Goal: Navigation & Orientation: Find specific page/section

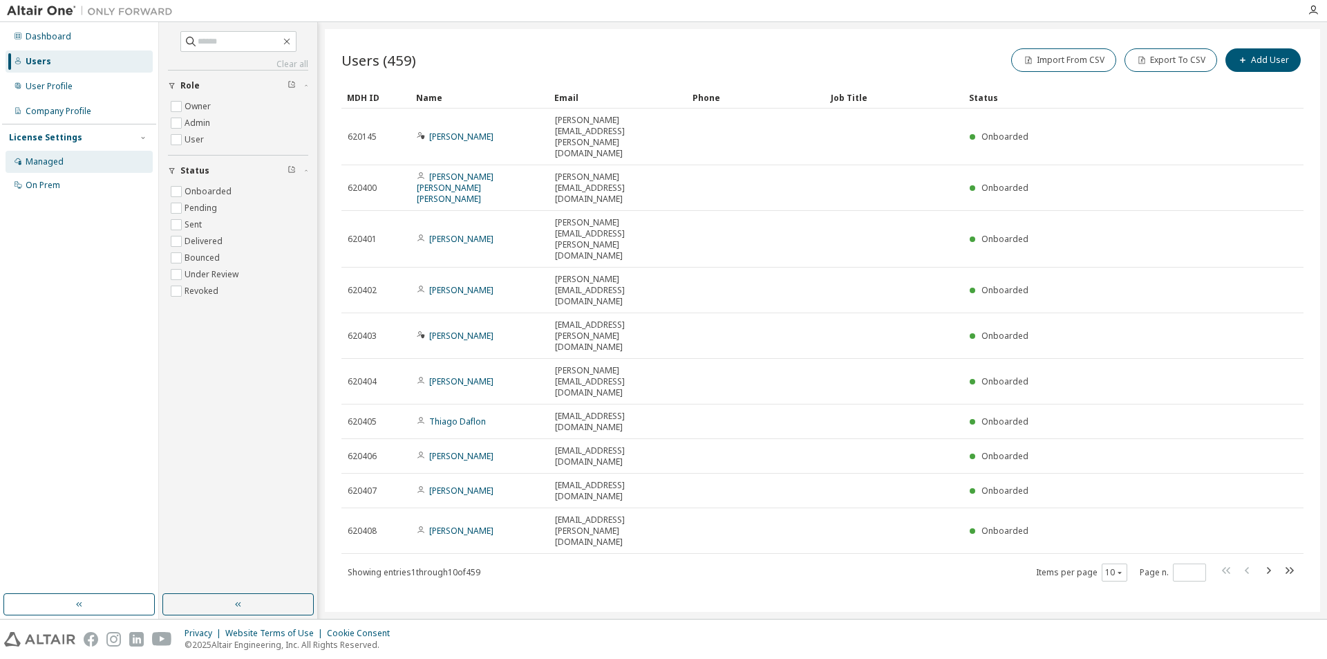
click at [55, 161] on div "Managed" at bounding box center [45, 161] width 38 height 11
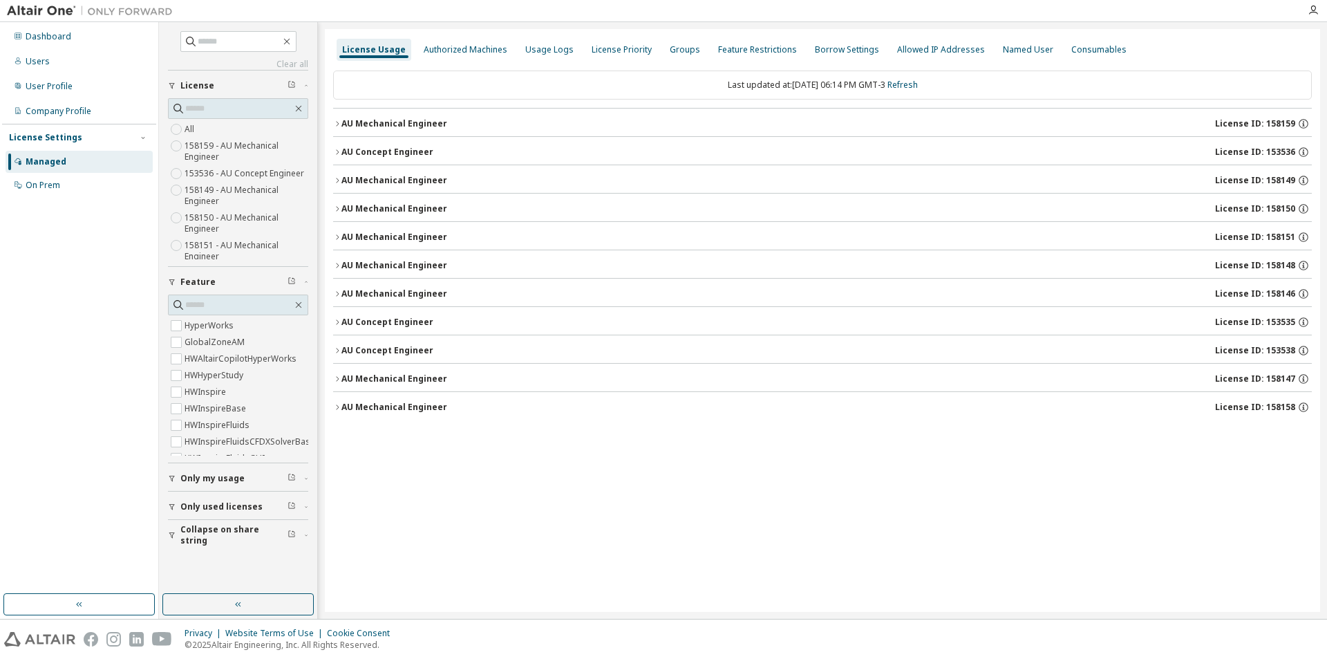
click at [490, 439] on div "License Usage Authorized Machines Usage Logs License Priority Groups Feature Re…" at bounding box center [822, 320] width 995 height 583
click at [670, 50] on div "Groups" at bounding box center [685, 49] width 30 height 11
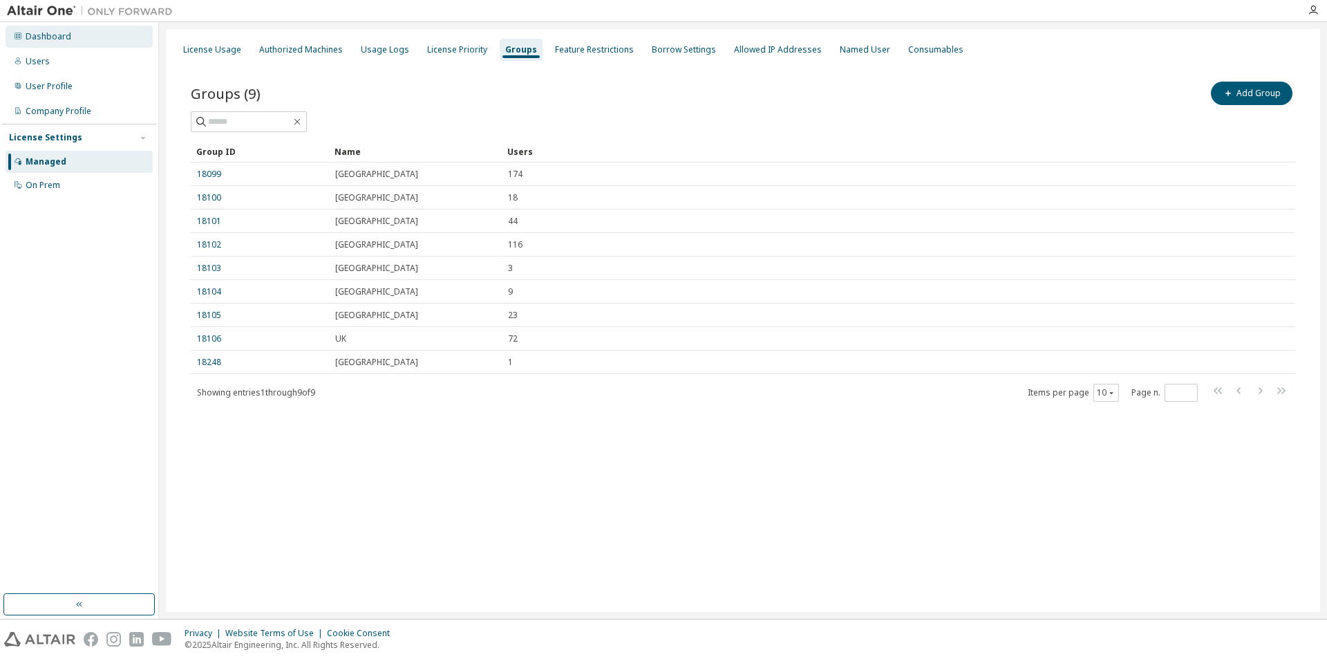
click at [55, 39] on div "Dashboard" at bounding box center [49, 36] width 46 height 11
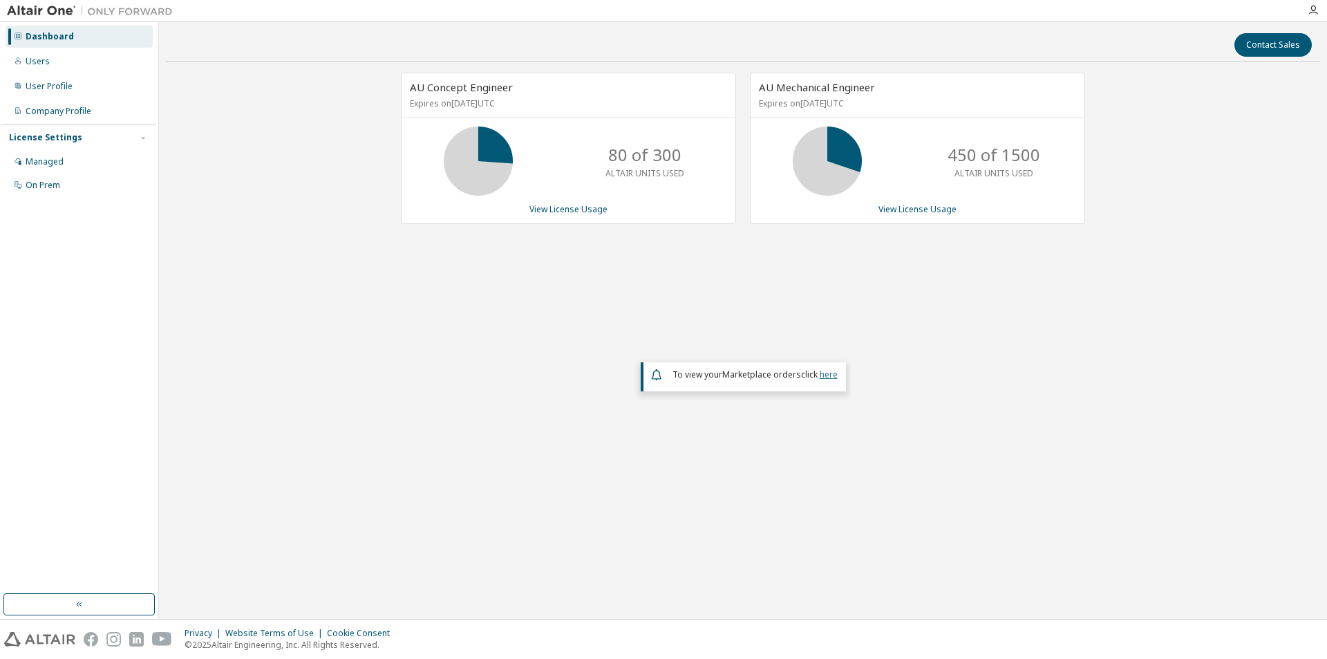
click at [826, 376] on link "here" at bounding box center [829, 374] width 18 height 12
click at [53, 158] on div "Managed" at bounding box center [45, 161] width 38 height 11
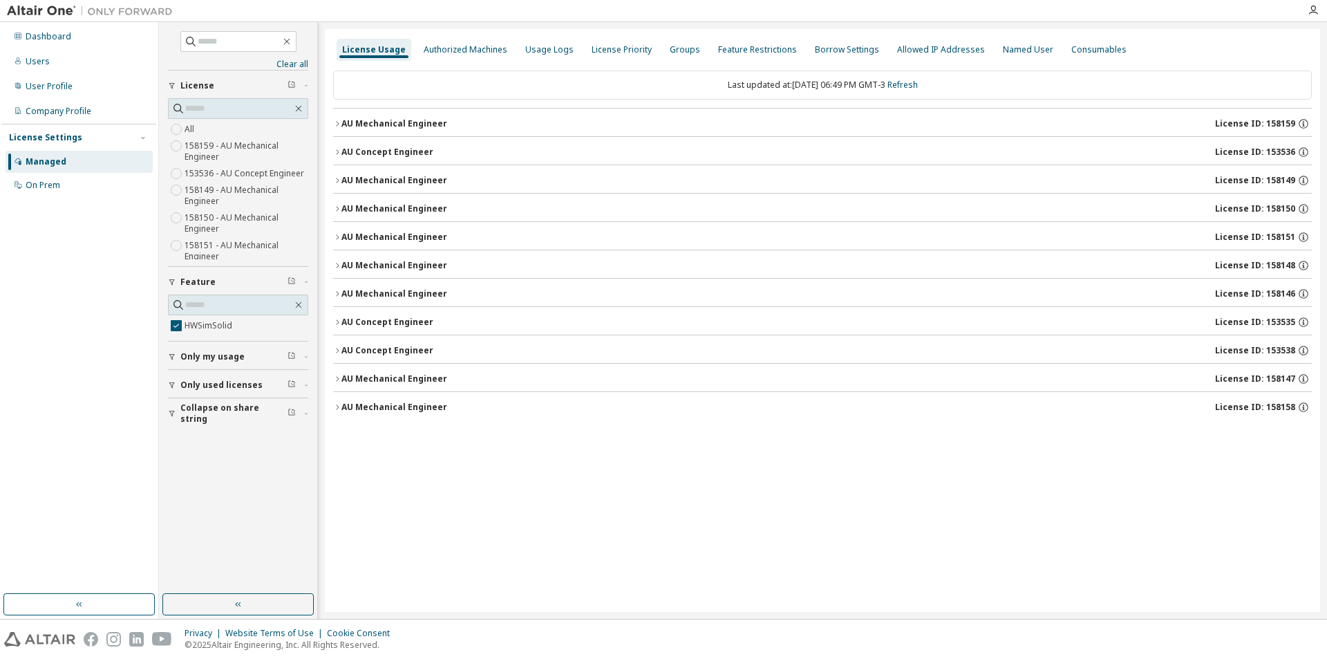
click at [334, 153] on icon "button" at bounding box center [337, 152] width 8 height 8
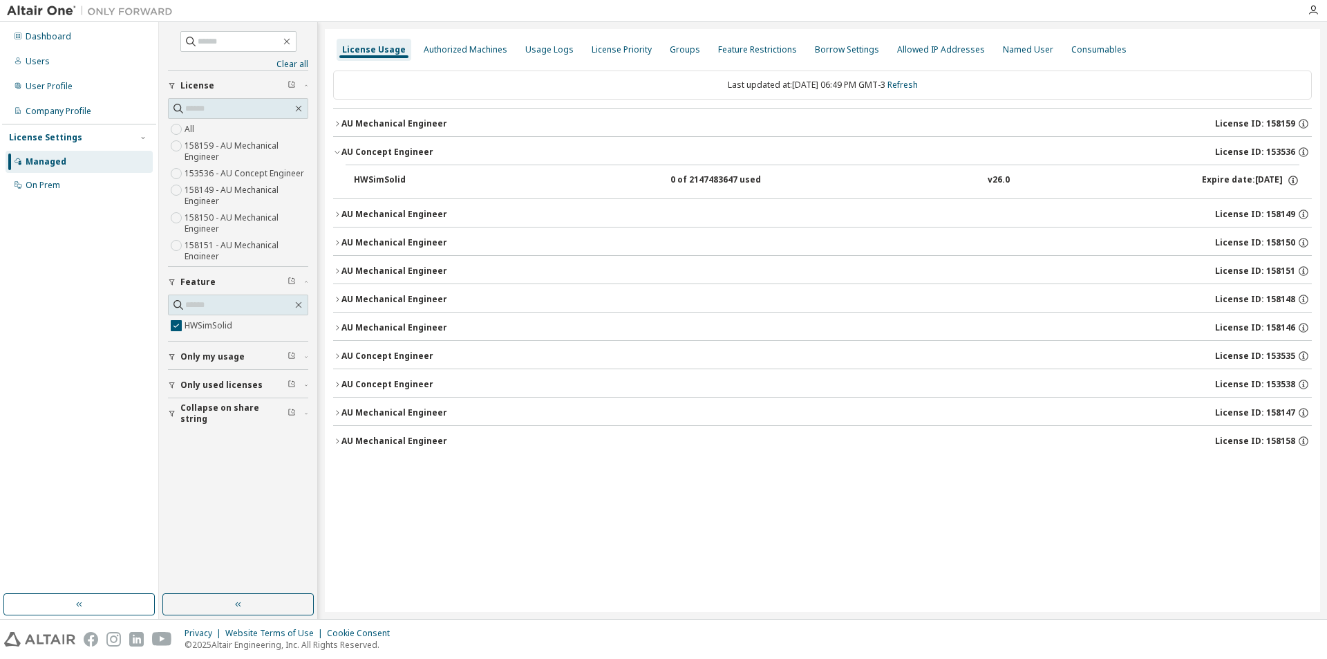
click at [335, 153] on icon "button" at bounding box center [337, 152] width 8 height 8
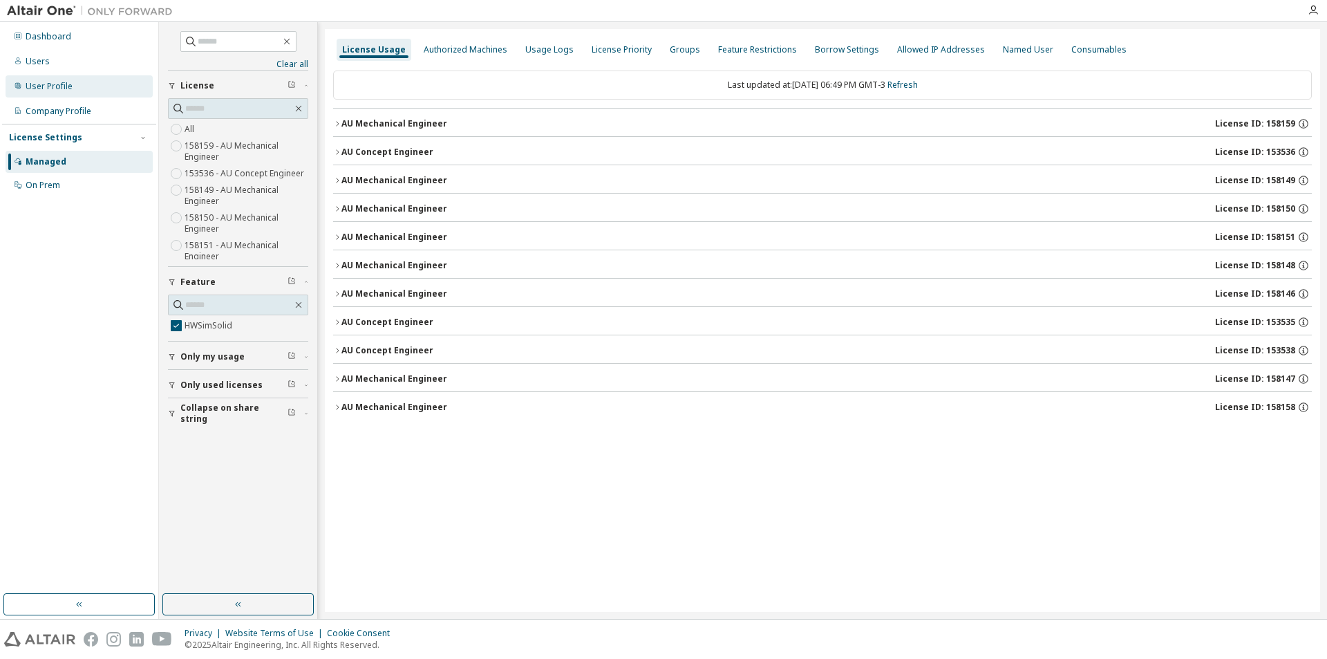
click at [56, 91] on div "User Profile" at bounding box center [49, 86] width 47 height 11
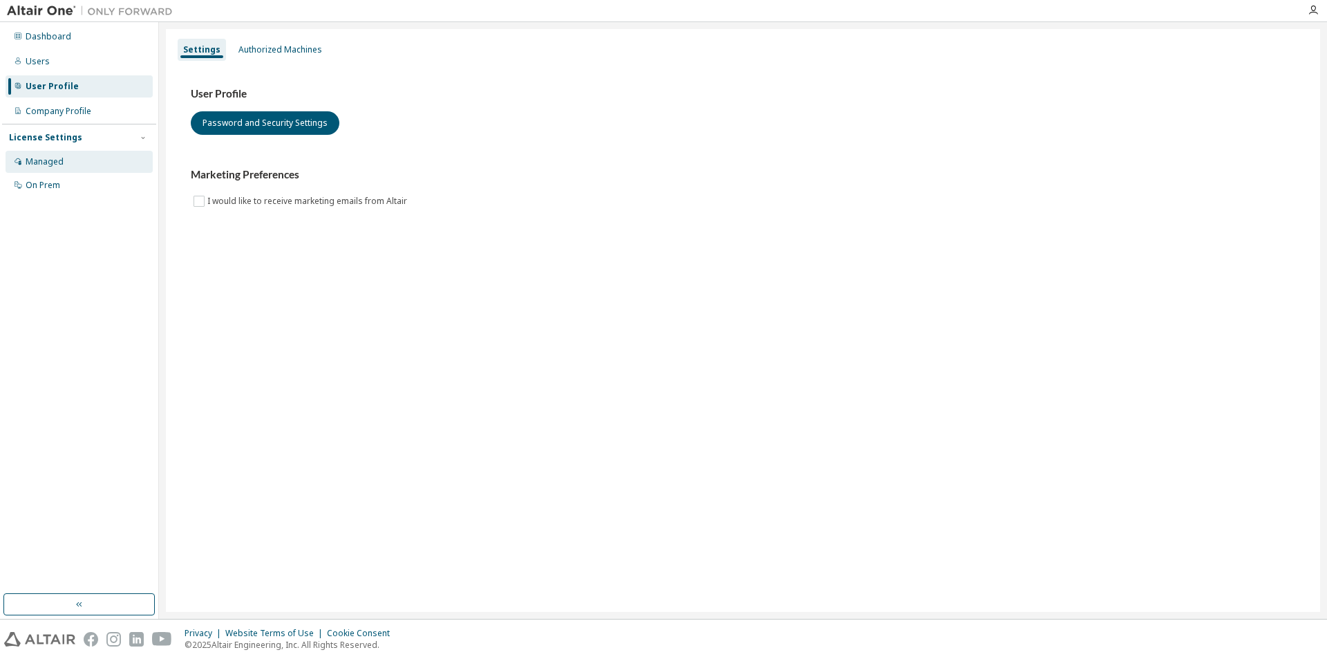
click at [57, 163] on div "Managed" at bounding box center [45, 161] width 38 height 11
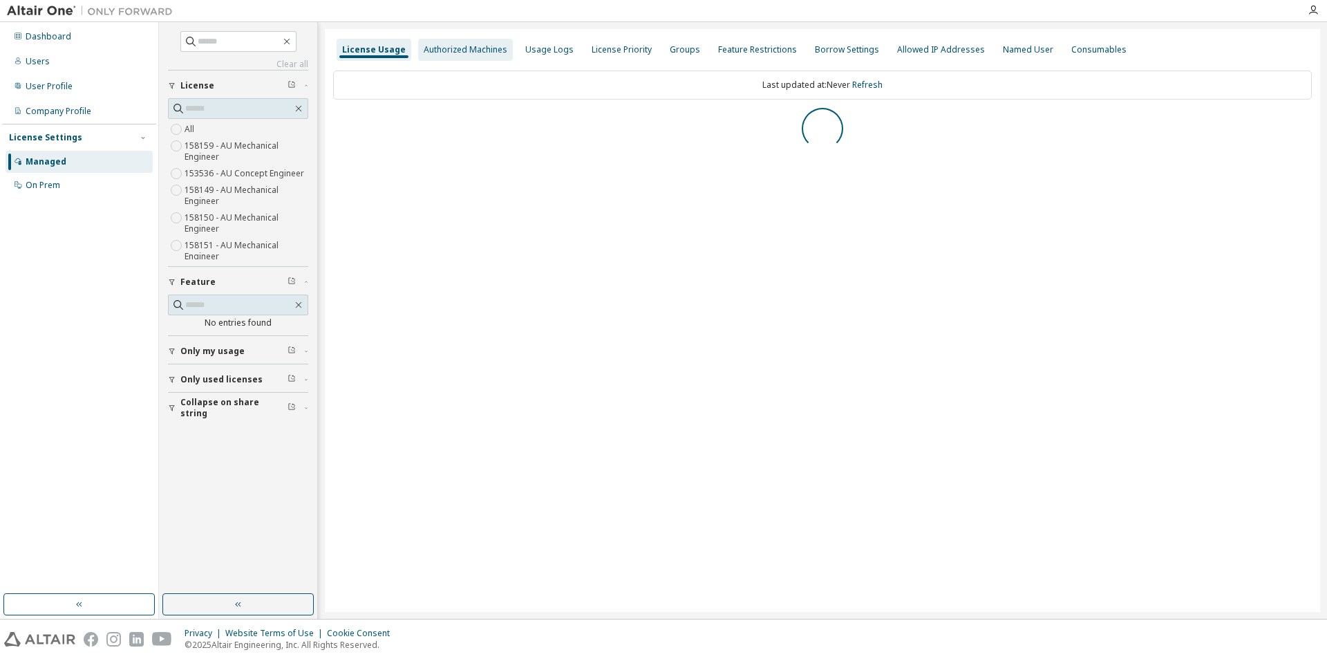
click at [461, 57] on div "Authorized Machines" at bounding box center [465, 50] width 95 height 22
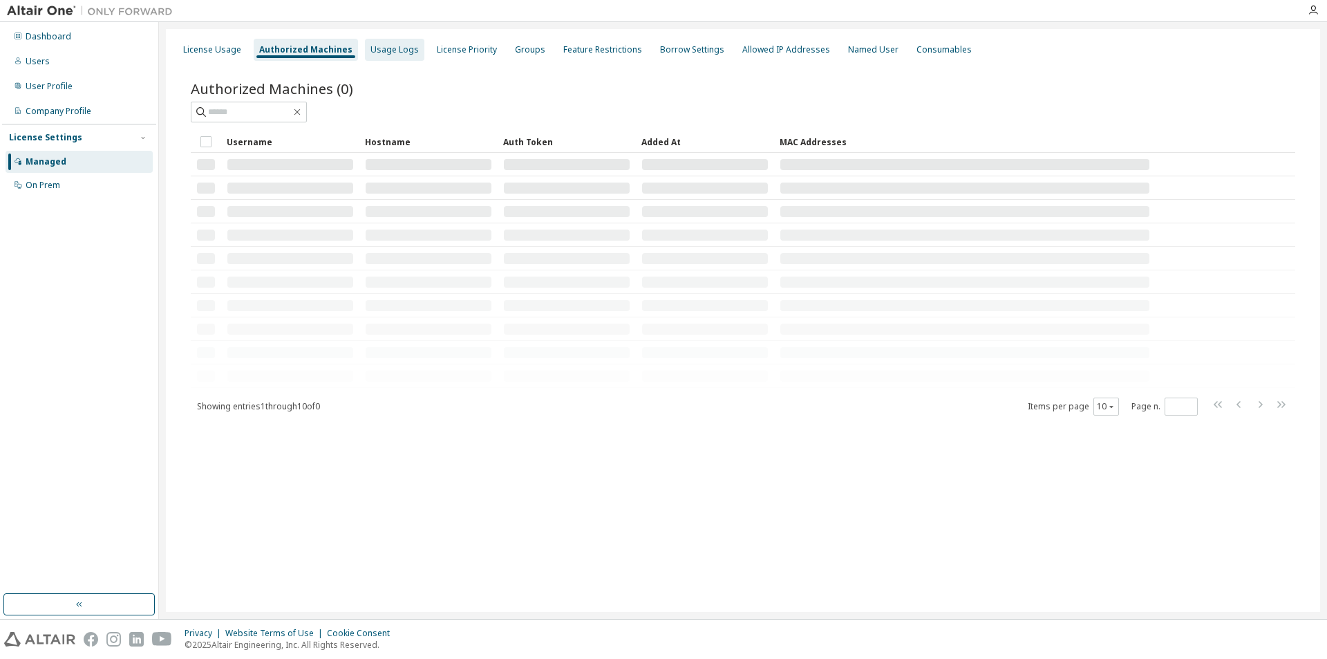
click at [391, 45] on div "Usage Logs" at bounding box center [394, 49] width 48 height 11
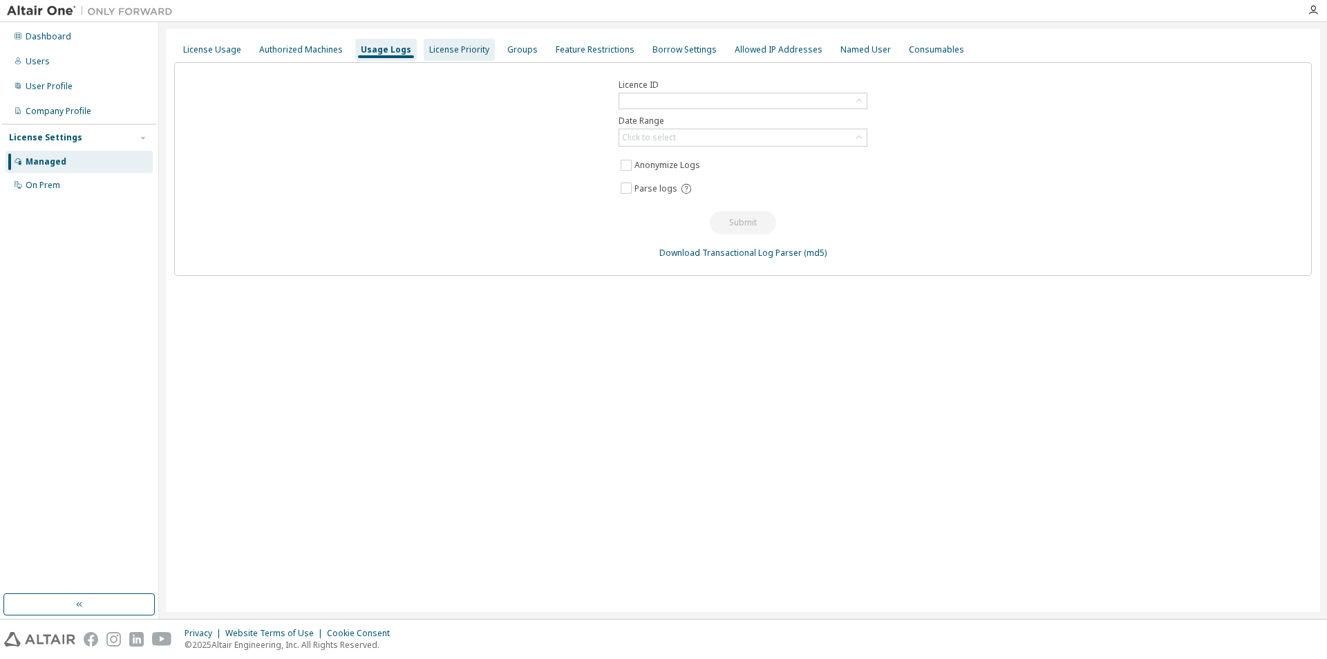
click at [458, 49] on div "License Priority" at bounding box center [459, 49] width 60 height 11
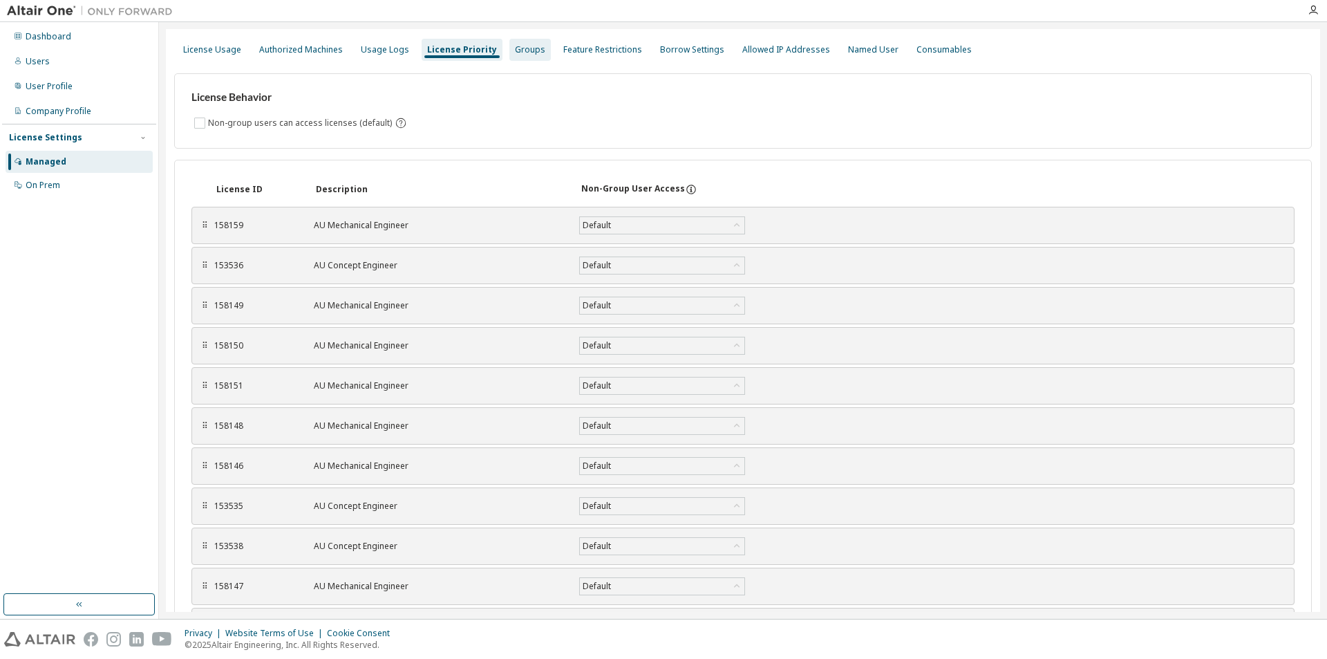
click at [515, 53] on div "Groups" at bounding box center [530, 49] width 30 height 11
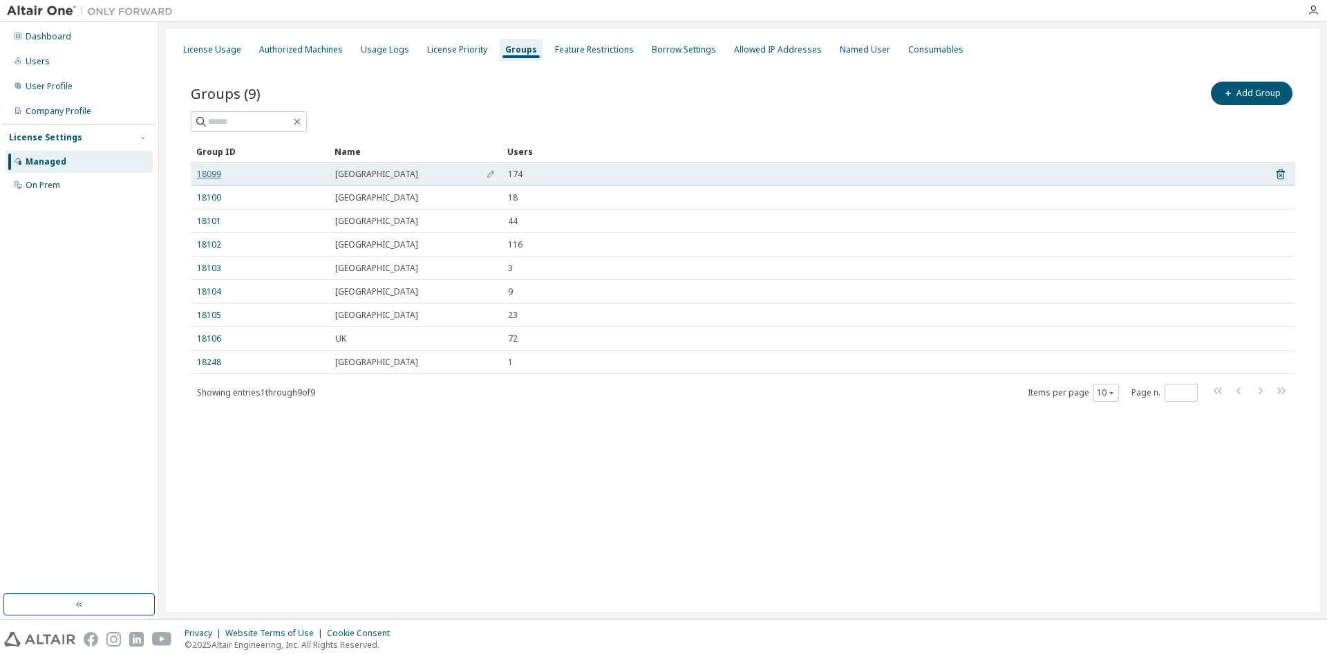
click at [211, 175] on link "18099" at bounding box center [209, 174] width 24 height 11
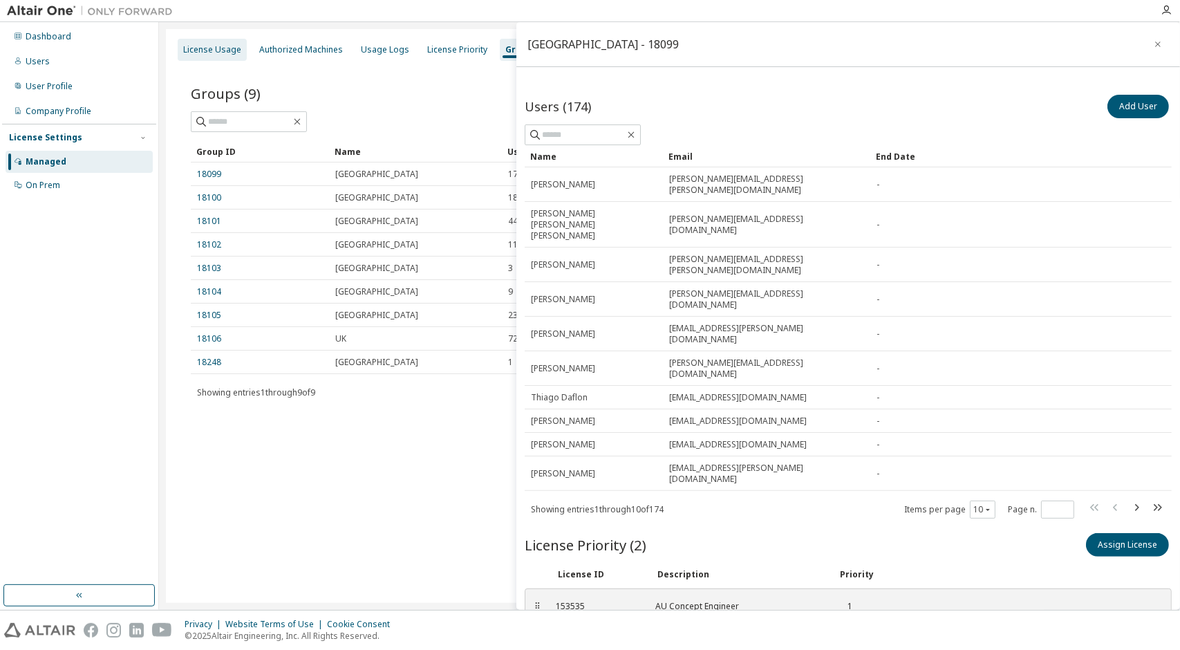
click at [207, 43] on div "License Usage" at bounding box center [212, 50] width 69 height 22
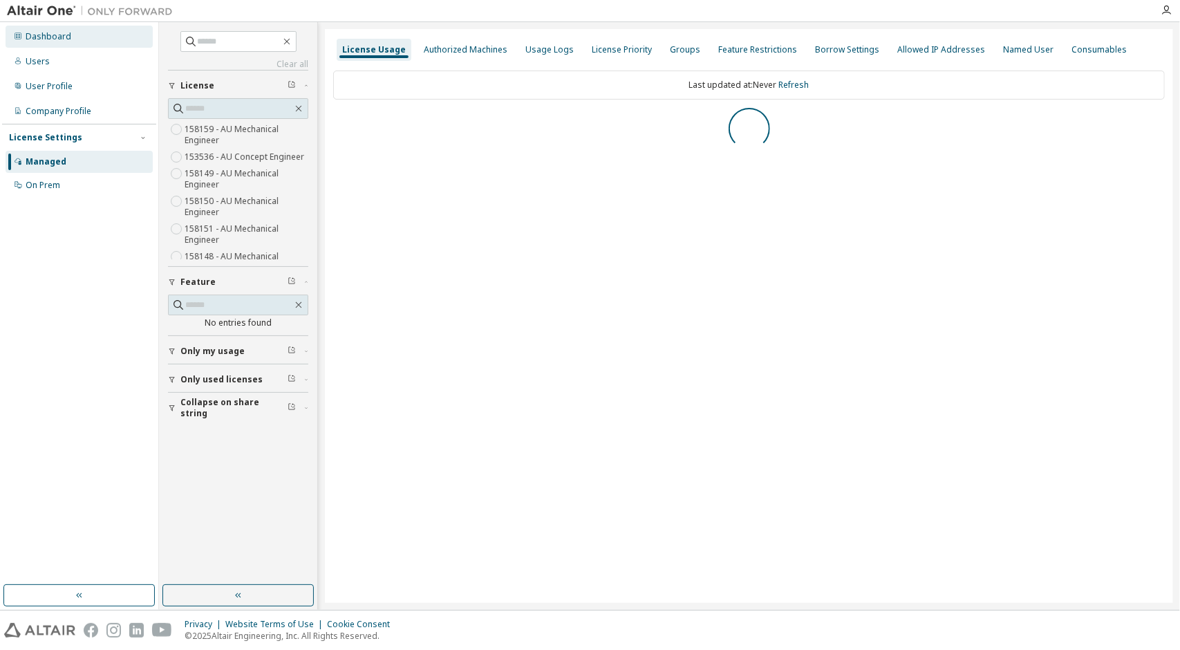
click at [77, 41] on div "Dashboard" at bounding box center [79, 37] width 147 height 22
